Goal: Check status: Check status

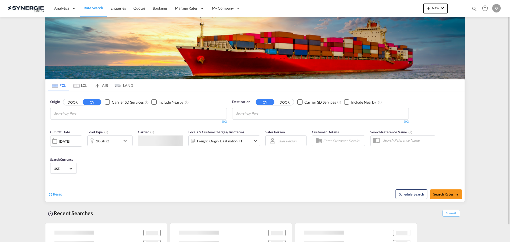
click at [475, 11] on md-icon "icon-magnify" at bounding box center [475, 9] width 6 height 6
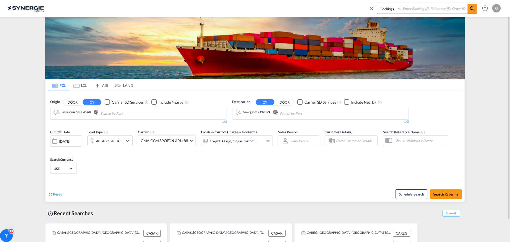
click at [382, 9] on select "Bookings Quotes Enquiries" at bounding box center [389, 9] width 25 height 10
select select "Quotes"
click at [377, 4] on select "Bookings Quotes Enquiries" at bounding box center [389, 9] width 25 height 10
click at [413, 9] on input at bounding box center [435, 8] width 66 height 9
paste input "SYC000014367"
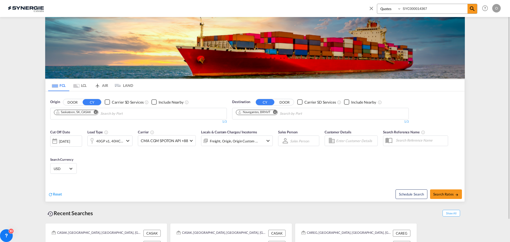
type input "SYC000014367"
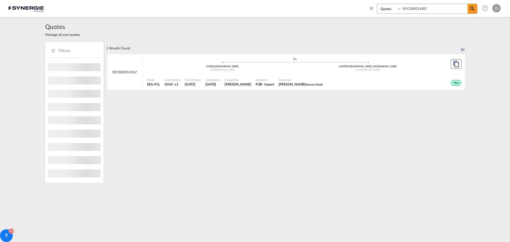
click at [247, 94] on md-content "SYC000014367 .a{fill:#aaa8ad;} .a{fill:#aaa8ad;} CNTAO | Qingdao China CAMTR | …" at bounding box center [285, 74] width 359 height 40
click at [254, 82] on div "Incoterms FOB - import" at bounding box center [265, 82] width 23 height 13
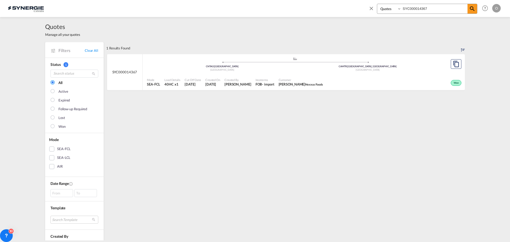
drag, startPoint x: 438, startPoint y: 8, endPoint x: 380, endPoint y: 2, distance: 58.3
click at [380, 2] on div "Bookings Quotes Enquiries SYC000014367 Help Resources Product Release O My Prof…" at bounding box center [433, 8] width 137 height 16
click at [268, 80] on div "Incoterms FOB - import" at bounding box center [265, 82] width 23 height 13
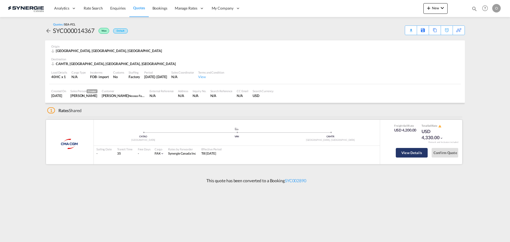
click at [423, 156] on button "View Details" at bounding box center [412, 153] width 32 height 10
click at [413, 153] on button "View Details" at bounding box center [412, 153] width 32 height 10
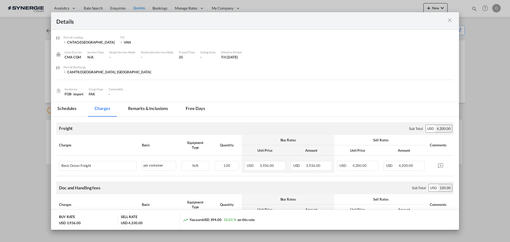
click at [450, 19] on md-icon "icon-close m-3 fg-AAA8AD cursor" at bounding box center [450, 20] width 6 height 6
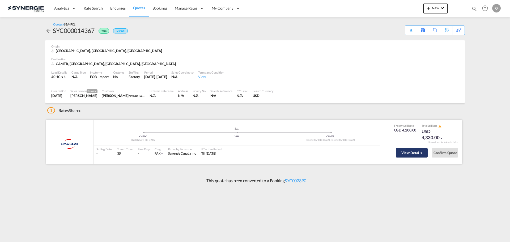
click at [420, 148] on button "View Details" at bounding box center [412, 153] width 32 height 10
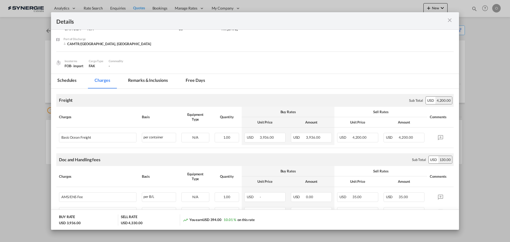
scroll to position [80, 0]
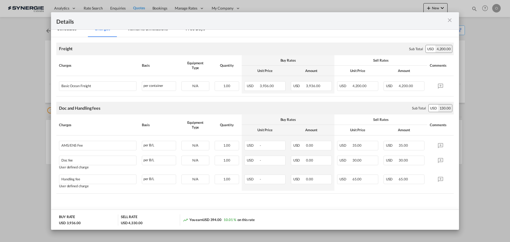
click at [448, 20] on md-icon "icon-close m-3 fg-AAA8AD cursor" at bounding box center [450, 20] width 6 height 6
